Goal: Transaction & Acquisition: Purchase product/service

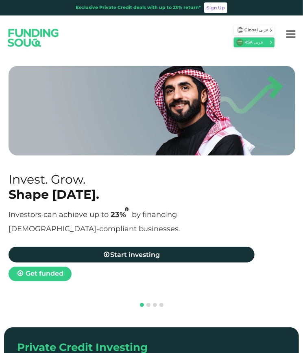
drag, startPoint x: 0, startPoint y: 0, endPoint x: 292, endPoint y: 39, distance: 294.6
click at [292, 39] on icon "Menu" at bounding box center [290, 34] width 9 height 11
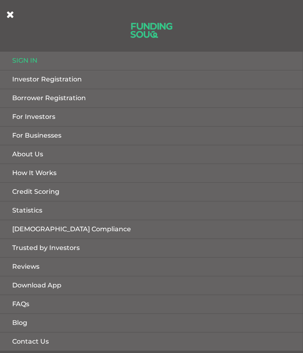
click at [30, 61] on link "Sign in" at bounding box center [151, 61] width 303 height 18
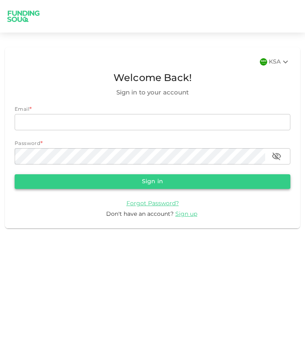
type input "[EMAIL_ADDRESS][DOMAIN_NAME]"
click at [100, 183] on button "Sign in" at bounding box center [153, 181] width 276 height 15
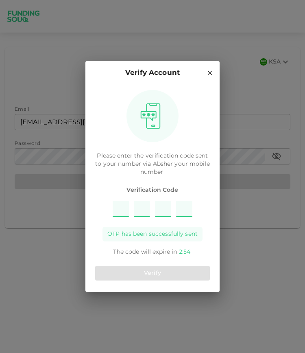
type input "2"
type input "4"
type input "5"
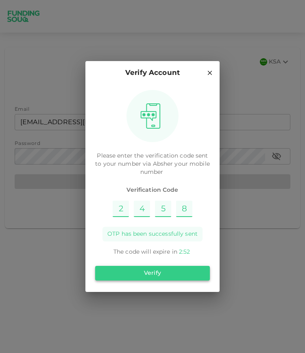
type input "8"
click at [151, 279] on button "Verify" at bounding box center [152, 273] width 115 height 15
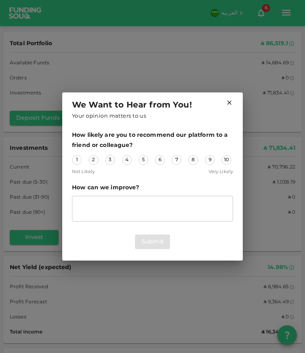
click at [229, 102] on icon at bounding box center [229, 102] width 4 height 4
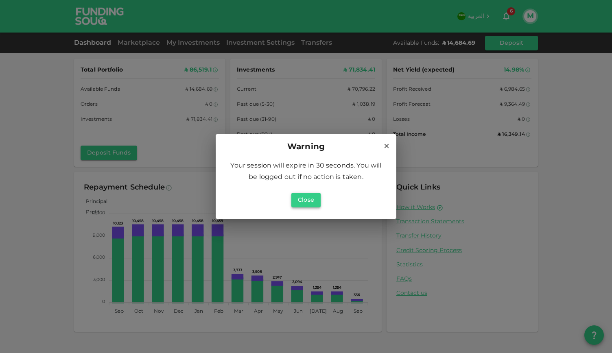
click at [305, 198] on button "Close" at bounding box center [305, 200] width 29 height 15
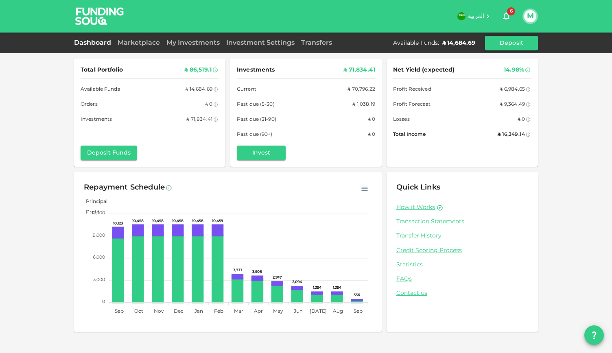
click at [305, 104] on div "ʢ 1,038.19" at bounding box center [363, 104] width 23 height 9
click at [139, 44] on link "Marketplace" at bounding box center [138, 43] width 49 height 6
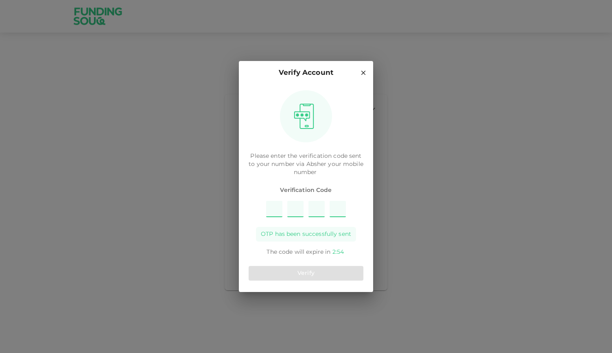
type input "6"
type input "1"
type input "5"
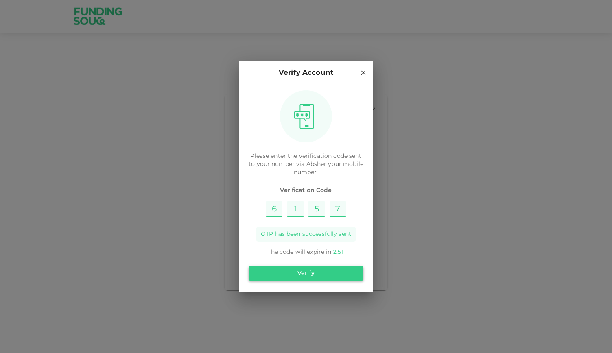
type input "7"
click at [294, 274] on button "Verify" at bounding box center [305, 273] width 115 height 15
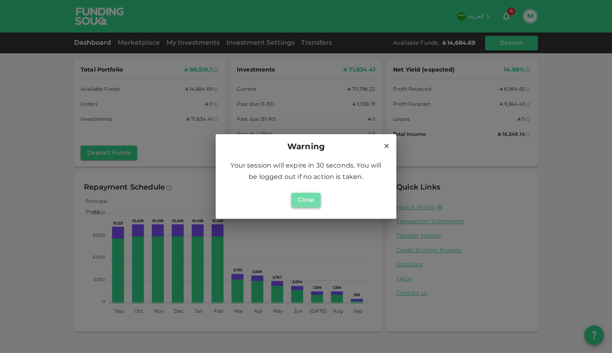
click at [300, 200] on button "Close" at bounding box center [305, 200] width 29 height 15
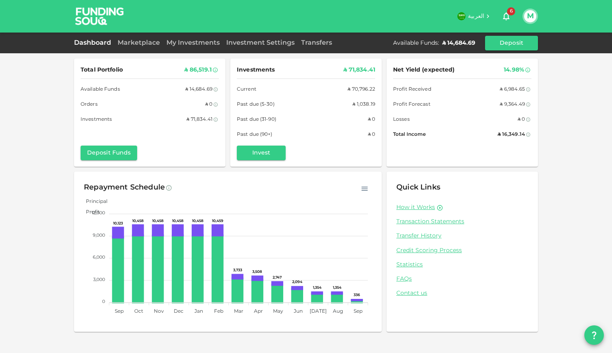
click at [135, 46] on div "Marketplace" at bounding box center [138, 43] width 49 height 10
click at [135, 41] on link "Marketplace" at bounding box center [138, 43] width 49 height 6
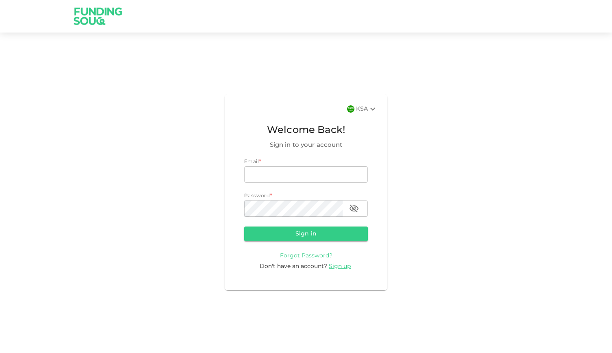
type input "[EMAIL_ADDRESS][DOMAIN_NAME]"
click at [296, 230] on button "Sign in" at bounding box center [306, 234] width 124 height 15
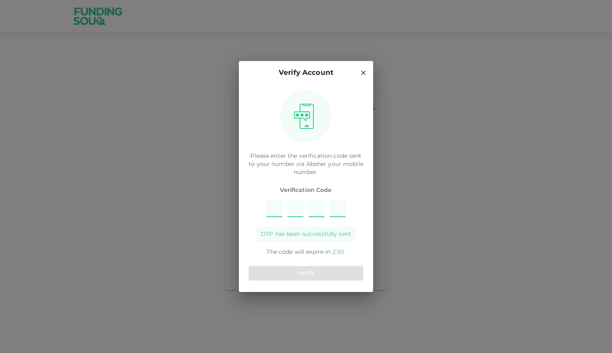
type input "5"
type input "7"
type input "2"
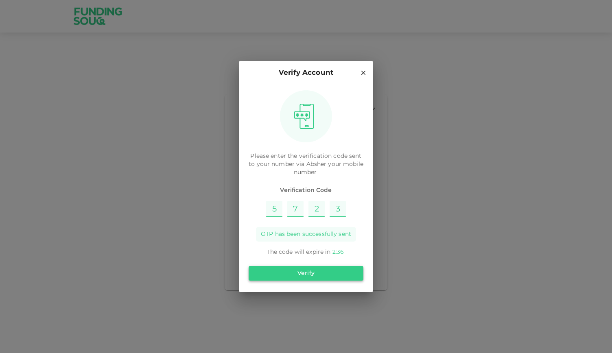
type input "3"
click at [302, 275] on button "Verify" at bounding box center [305, 273] width 115 height 15
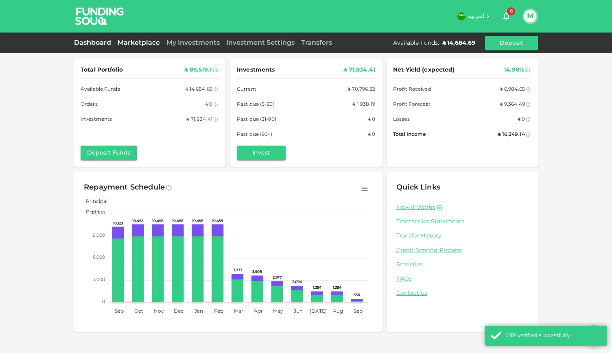
click at [130, 43] on link "Marketplace" at bounding box center [138, 43] width 49 height 6
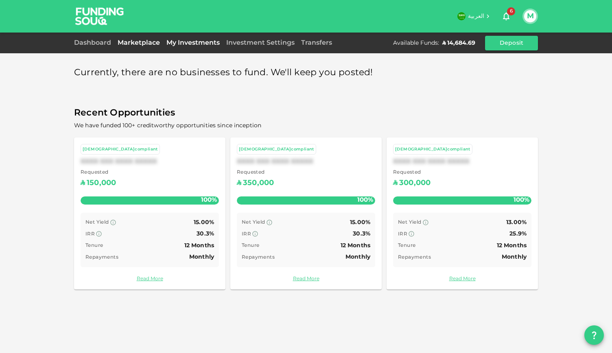
click at [189, 44] on link "My Investments" at bounding box center [193, 43] width 60 height 6
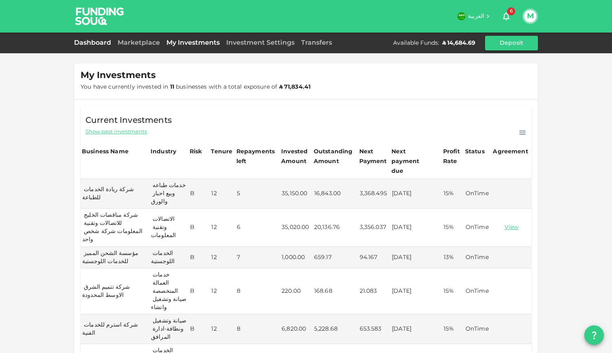
click at [89, 40] on link "Dashboard" at bounding box center [94, 43] width 40 height 6
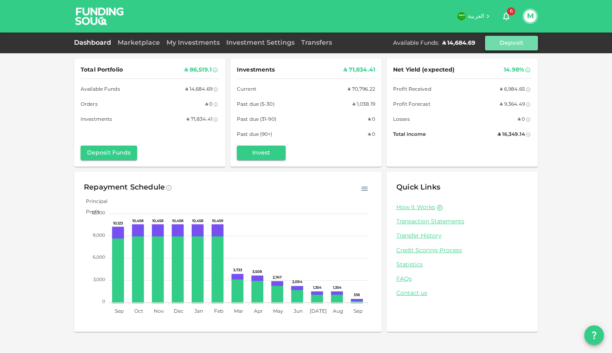
click at [522, 44] on button "Deposit" at bounding box center [511, 43] width 53 height 15
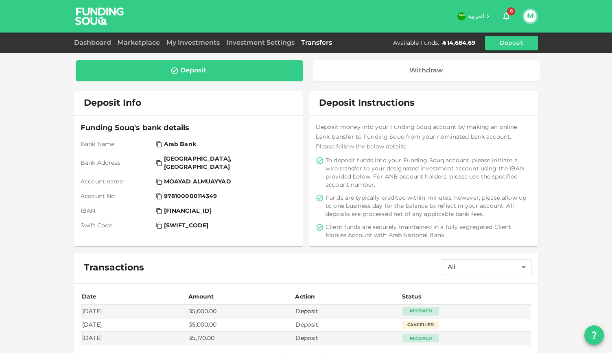
scroll to position [26, 0]
